Goal: Find specific fact: Find specific fact

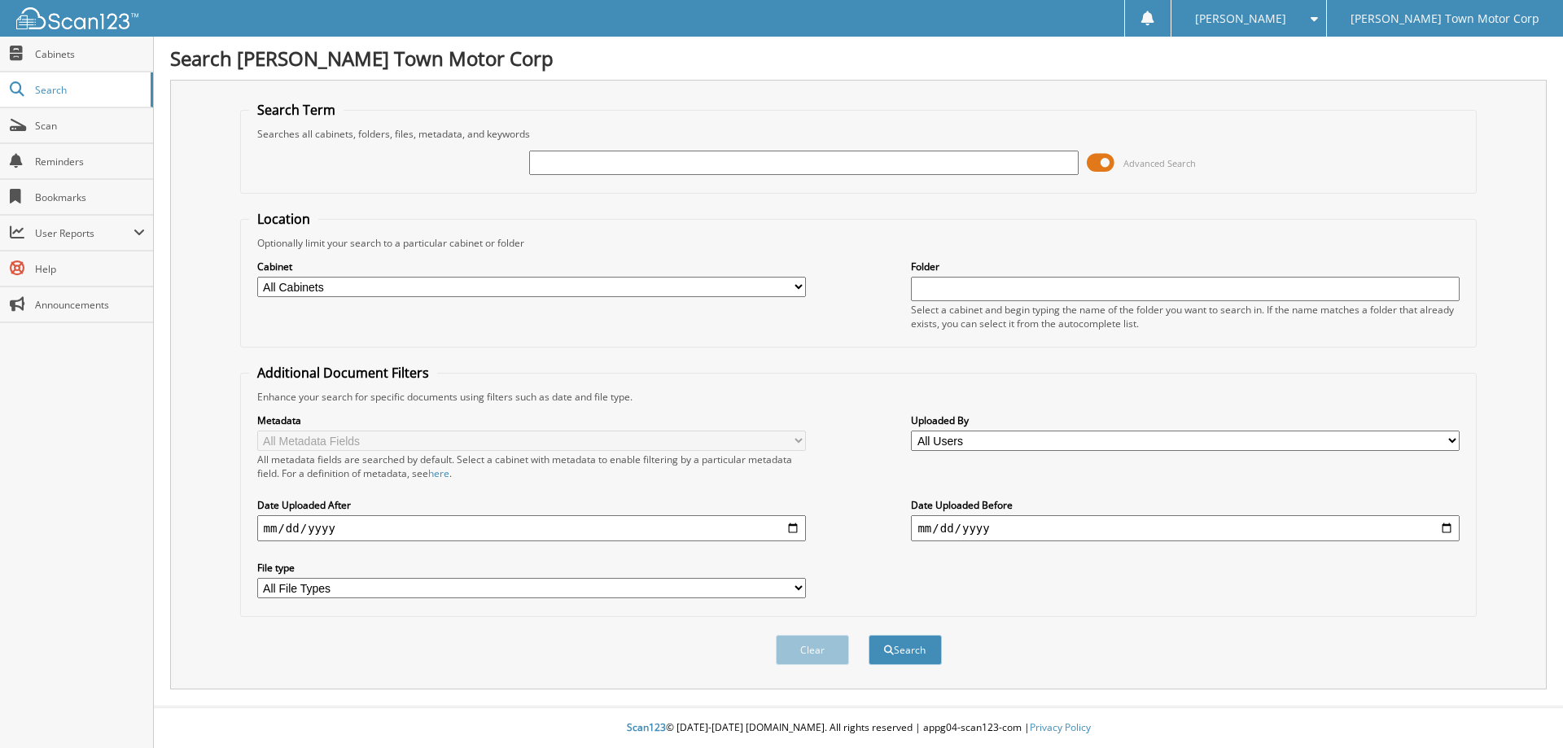
drag, startPoint x: 0, startPoint y: 0, endPoint x: 642, endPoint y: 165, distance: 663.4
click at [642, 165] on input "text" at bounding box center [803, 163] width 549 height 24
type input "14728A"
click at [869, 635] on button "Search" at bounding box center [905, 650] width 73 height 30
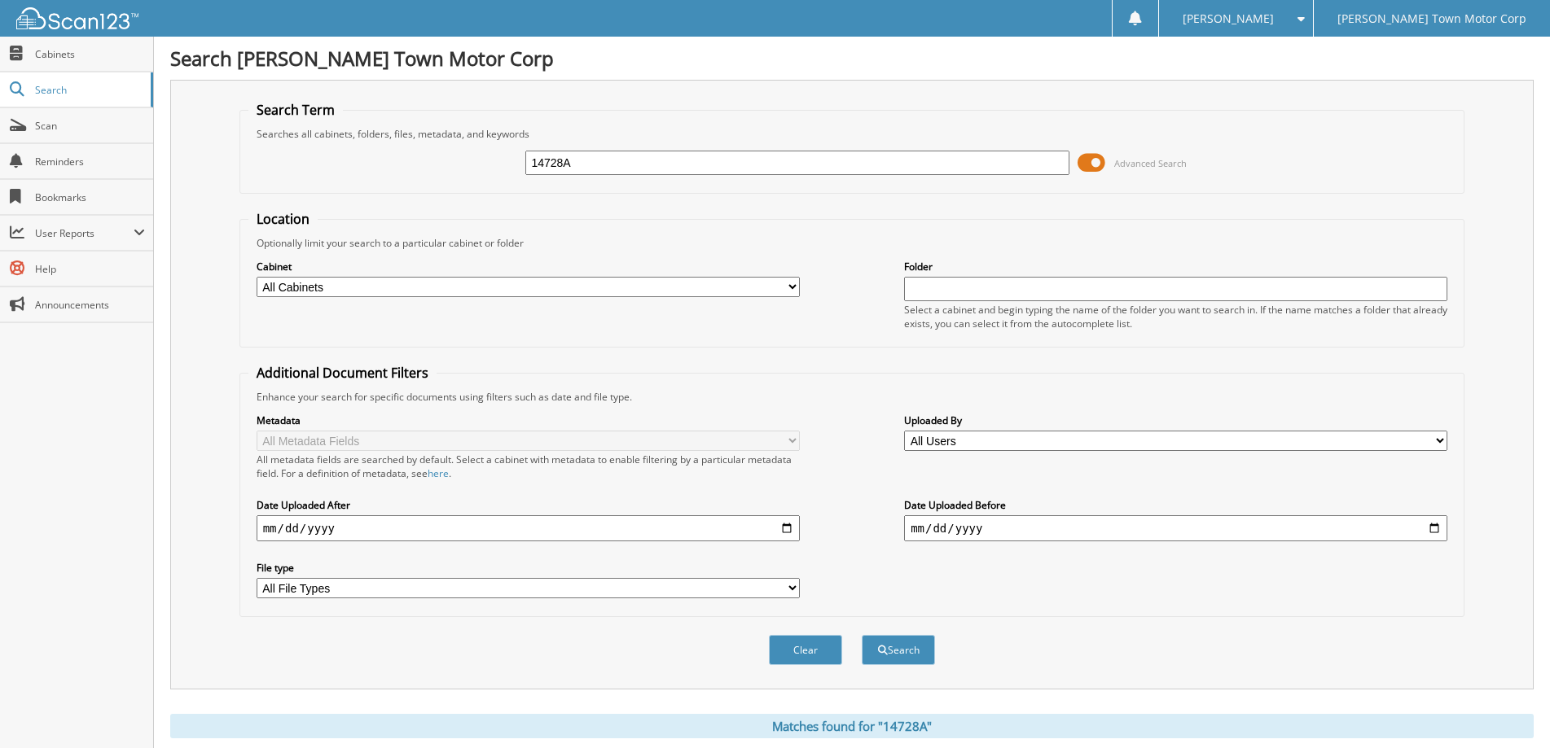
click at [1304, 24] on span at bounding box center [1296, 18] width 15 height 11
click at [1313, 86] on link "Logout" at bounding box center [1236, 79] width 154 height 29
